Goal: Communication & Community: Answer question/provide support

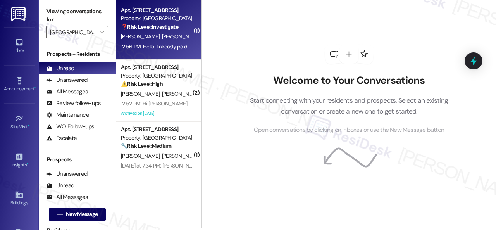
click at [174, 33] on div "[PERSON_NAME] [PERSON_NAME] [PERSON_NAME]" at bounding box center [156, 37] width 73 height 10
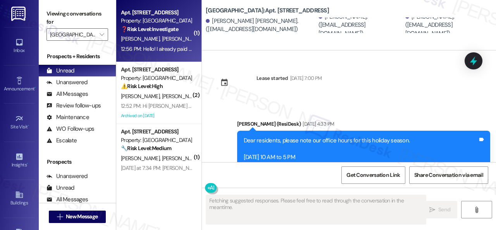
scroll to position [6379, 0]
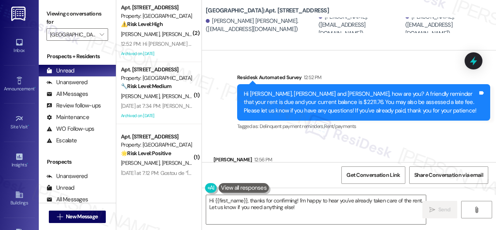
drag, startPoint x: 235, startPoint y: 102, endPoint x: 255, endPoint y: 140, distance: 43.0
click at [235, 138] on div "Received via SMS [PERSON_NAME] 12:56 PM Hello! I already paid the rent. Thank y…" at bounding box center [349, 171] width 294 height 66
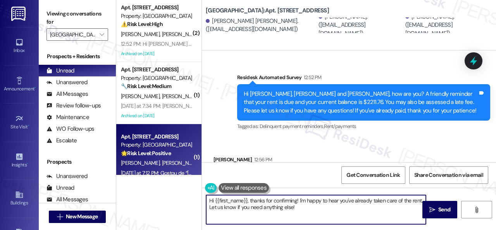
drag, startPoint x: 310, startPoint y: 207, endPoint x: 178, endPoint y: 173, distance: 136.7
click at [178, 173] on div "( 2 ) Apt. [STREET_ADDRESS] Property: [GEOGRAPHIC_DATA] Central ⚠️ Risk Level: …" at bounding box center [306, 115] width 380 height 230
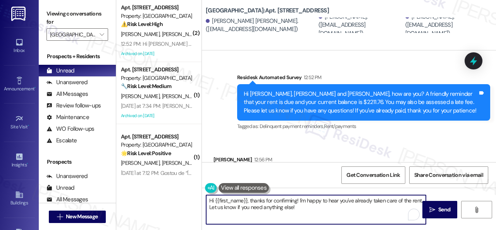
paste textarea "Thanks for the update! Kindly disregard the message if you have already paid. H…"
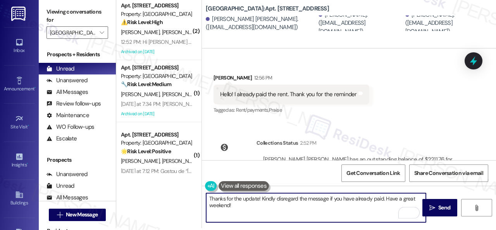
scroll to position [2, 0]
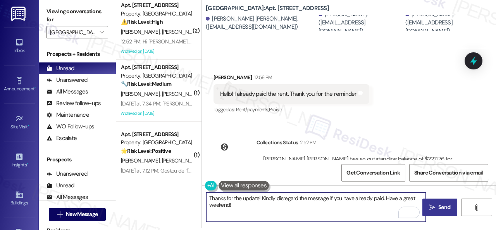
type textarea "Thanks for the update! Kindly disregard the message if you have already paid. H…"
drag, startPoint x: 436, startPoint y: 204, endPoint x: 437, endPoint y: 189, distance: 14.8
click at [439, 204] on span "Send" at bounding box center [445, 207] width 12 height 8
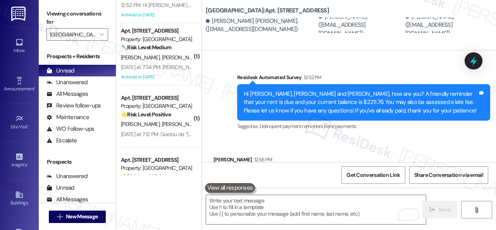
scroll to position [0, 0]
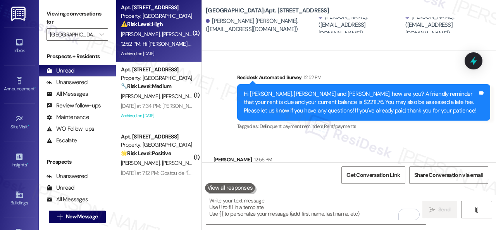
click at [166, 38] on div "[PERSON_NAME] [PERSON_NAME]" at bounding box center [156, 34] width 73 height 10
type textarea "Fetching suggested responses. Please feel free to read through the conversation…"
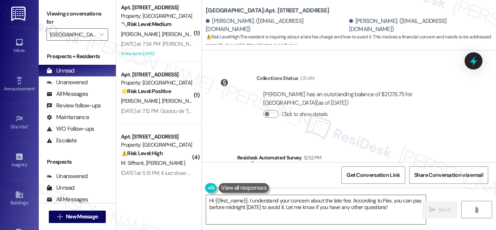
scroll to position [10921, 0]
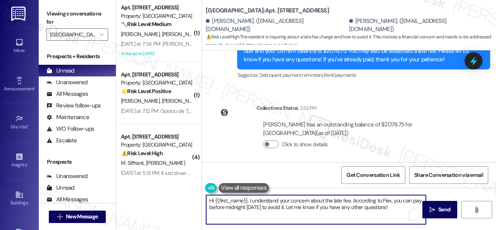
click at [400, 209] on textarea "Hi {{first_name}}, I understand your concern about the late fee. According to F…" at bounding box center [316, 209] width 220 height 29
click at [379, 207] on textarea "Hi {{first_name}}, I understand your concern about the late fee. According to F…" at bounding box center [316, 209] width 220 height 29
drag, startPoint x: 295, startPoint y: 209, endPoint x: 202, endPoint y: 192, distance: 95.4
click at [202, 192] on div "Hi {{first_name}}, I understand your concern about the late fee. According to F…" at bounding box center [349, 217] width 294 height 58
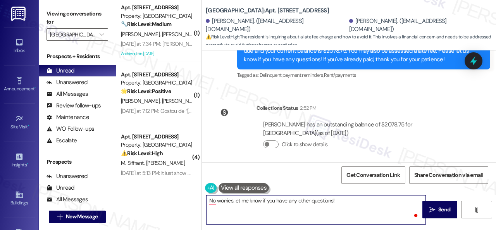
type textarea "No worries. Let me know if you have any other questions!"
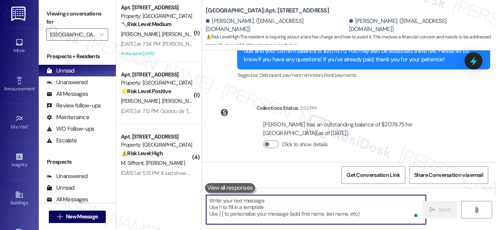
scroll to position [10680, 0]
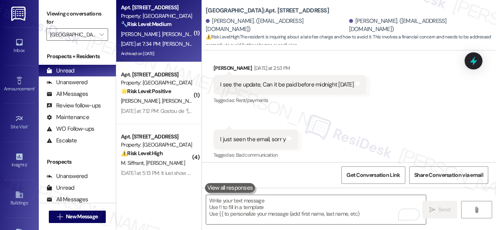
click at [167, 48] on div "[DATE] at 7:34 PM: [PERSON_NAME] thanks yes you do!! [DATE] at 7:34 PM: [PERSON…" at bounding box center [156, 44] width 73 height 10
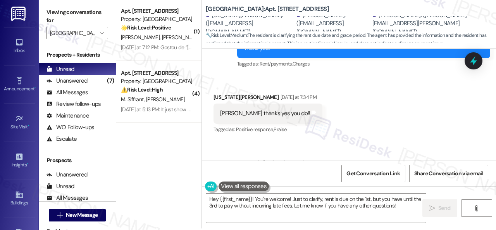
scroll to position [2, 0]
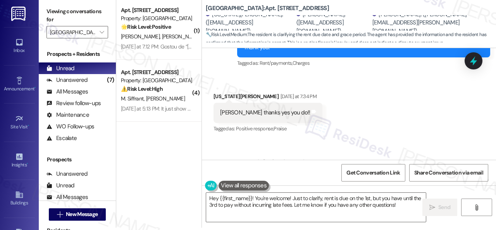
drag, startPoint x: 406, startPoint y: 205, endPoint x: 112, endPoint y: 154, distance: 298.4
click at [147, 167] on div "( 1 ) Apt. 317, 003 [GEOGRAPHIC_DATA] Property: [GEOGRAPHIC_DATA] Central 🌟 Ris…" at bounding box center [306, 113] width 380 height 230
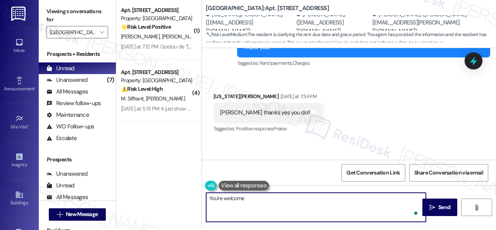
type textarea "You're welcome."
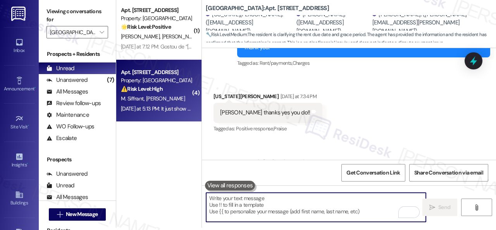
scroll to position [15378, 0]
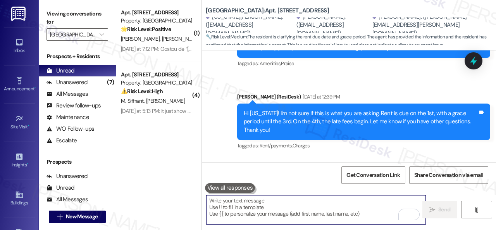
click at [190, 99] on div "M. Siffrant [PERSON_NAME]" at bounding box center [156, 101] width 73 height 10
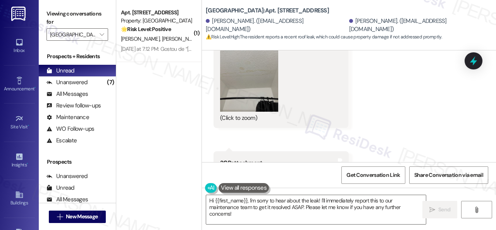
scroll to position [6534, 0]
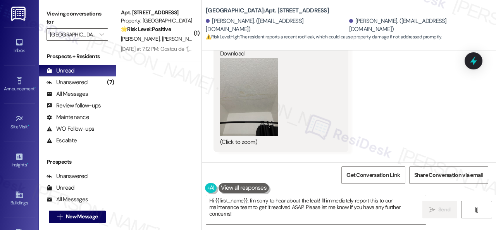
click at [264, 116] on button "Zoom image" at bounding box center [249, 97] width 58 height 78
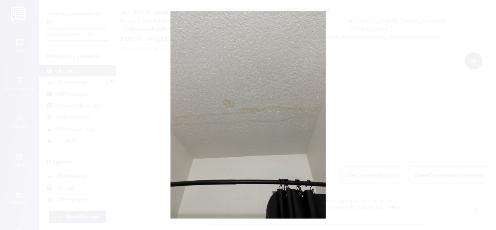
click at [302, 114] on button "Unzoom image" at bounding box center [248, 115] width 496 height 230
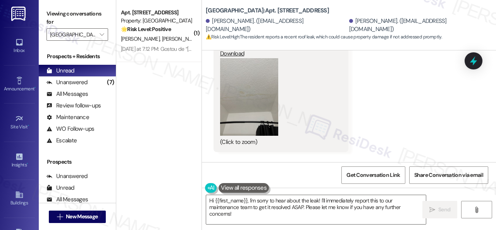
click at [263, 124] on button "Zoom image" at bounding box center [249, 97] width 58 height 78
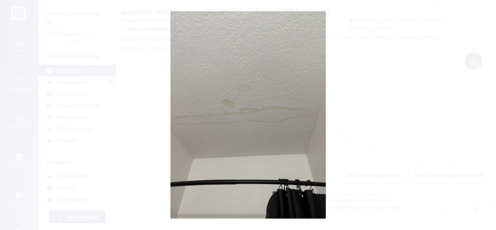
click at [309, 120] on button "Unzoom image" at bounding box center [248, 115] width 496 height 230
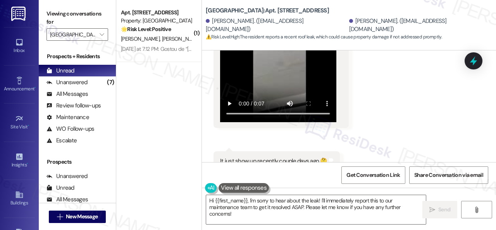
scroll to position [6805, 0]
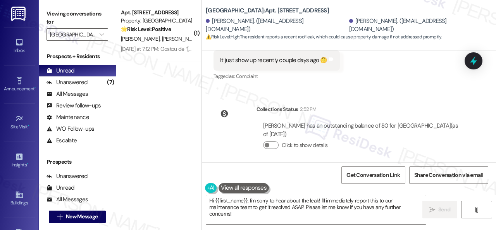
drag, startPoint x: 395, startPoint y: 113, endPoint x: 392, endPoint y: 116, distance: 4.1
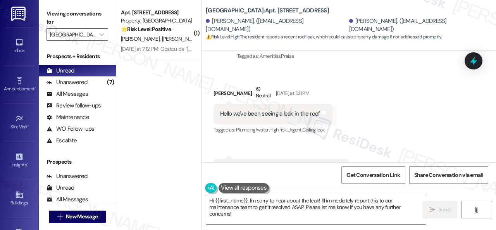
scroll to position [6340, 0]
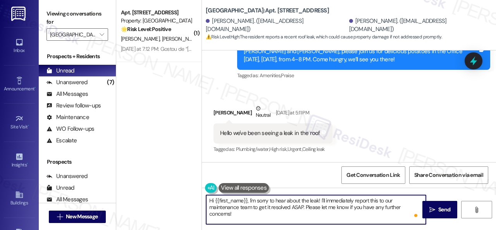
drag, startPoint x: 216, startPoint y: 200, endPoint x: 247, endPoint y: 199, distance: 31.1
click at [247, 199] on textarea "Hi {{first_name}}, I'm sorry to hear about the leak! I'll immediately report th…" at bounding box center [316, 209] width 220 height 29
click at [315, 201] on textarea "Hi [PERSON_NAME], I'm sorry to hear about the leak! I'll immediately report thi…" at bounding box center [316, 209] width 220 height 29
click at [347, 206] on textarea "Hi [PERSON_NAME], I'm sorry to hear about the leak! I'll immediately report thi…" at bounding box center [316, 209] width 220 height 29
click at [315, 201] on textarea "Hi [PERSON_NAME], I'm sorry to hear about the leak! I'll immediately report thi…" at bounding box center [316, 209] width 220 height 29
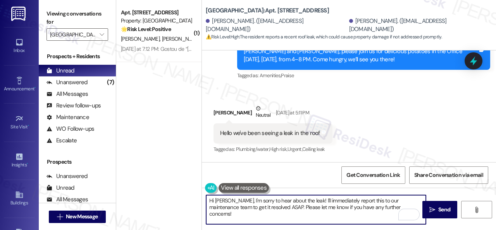
drag, startPoint x: 314, startPoint y: 201, endPoint x: 398, endPoint y: 218, distance: 85.9
click at [398, 218] on div "Hi [PERSON_NAME], I'm sorry to hear about the leak! I'll immediately report thi…" at bounding box center [316, 210] width 221 height 30
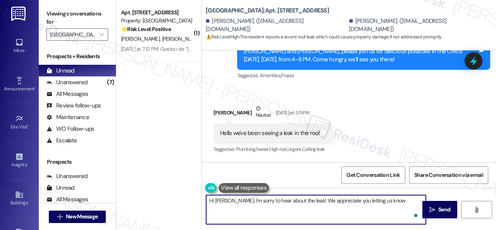
paste textarea "Is there already a work order for the issue? If so, may I have the work order n…"
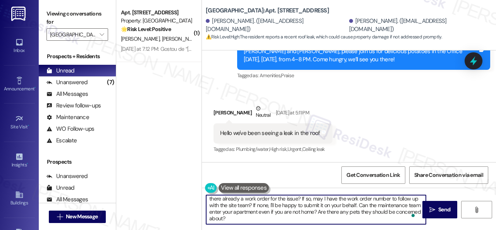
scroll to position [9, 0]
type textarea "Hi [PERSON_NAME], I'm sorry to hear about the leak! We appreciate you letting u…"
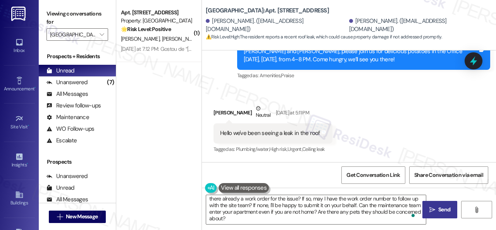
click at [438, 216] on button " Send" at bounding box center [440, 209] width 35 height 17
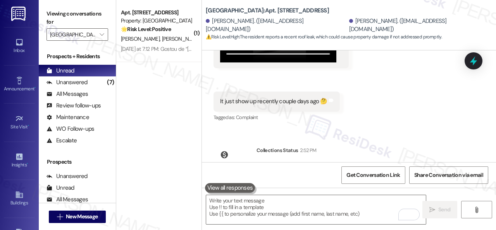
scroll to position [6931, 0]
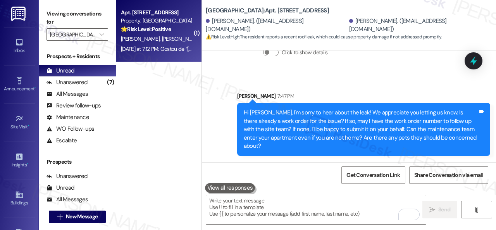
click at [177, 37] on div "[PERSON_NAME] [PERSON_NAME]" at bounding box center [156, 39] width 73 height 10
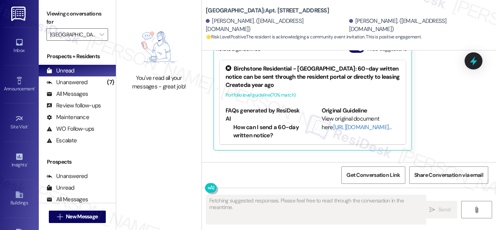
scroll to position [2620, 0]
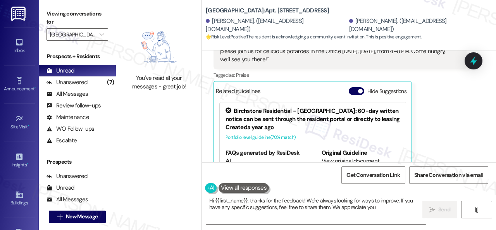
type textarea "Hi {{first_name}}, thanks for the feedback! We're always looking for ways to im…"
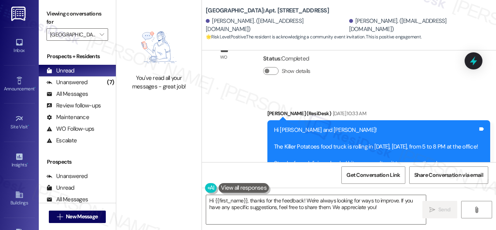
scroll to position [1263, 0]
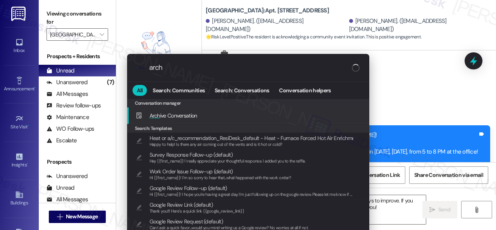
type input "arch"
click at [171, 117] on span "Arch ive Conversation" at bounding box center [174, 115] width 48 height 7
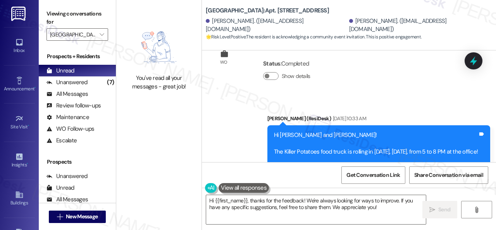
click at [237, 92] on div "WO Opened request: Roof leak i... [DATE] 7:52 AM Status : Completed Show details" at bounding box center [284, 66] width 152 height 62
